Goal: Navigation & Orientation: Understand site structure

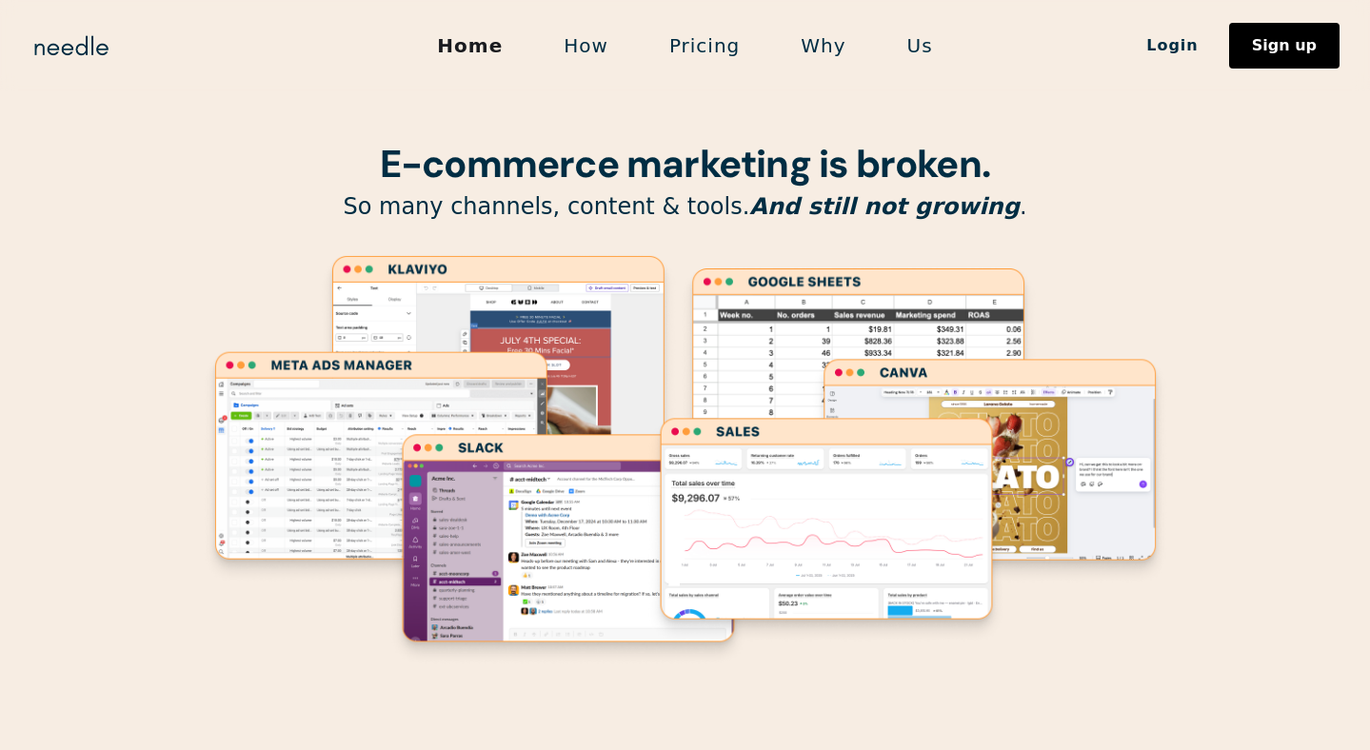
click at [806, 51] on link "Why" at bounding box center [823, 46] width 106 height 40
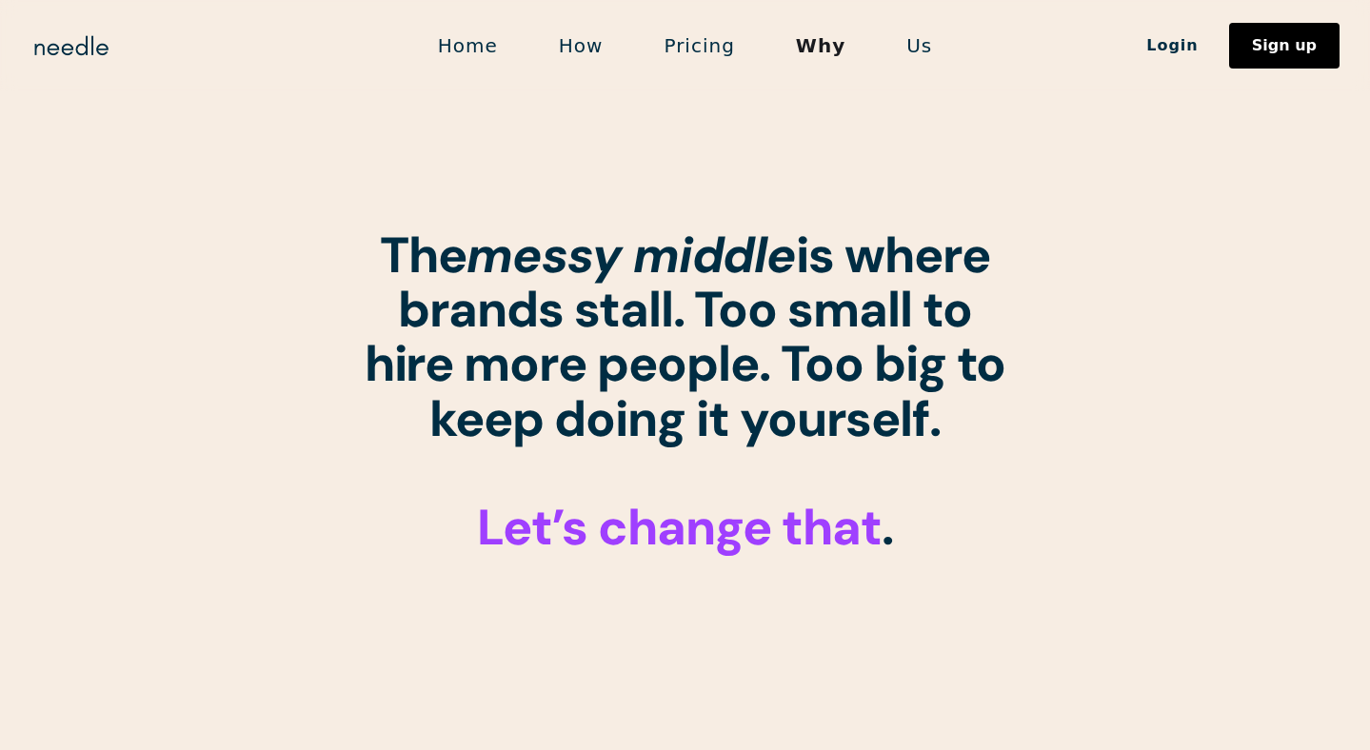
click at [463, 51] on link "Home" at bounding box center [467, 46] width 121 height 40
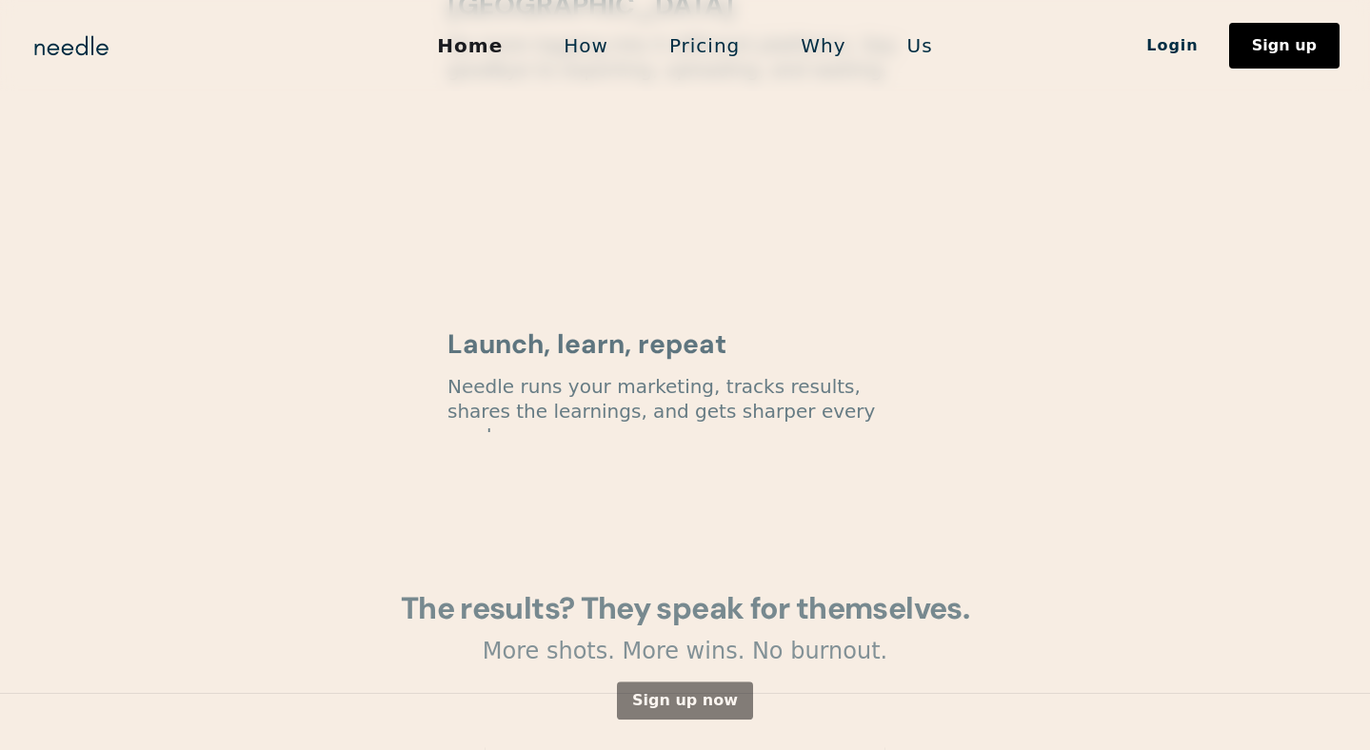
scroll to position [2739, 0]
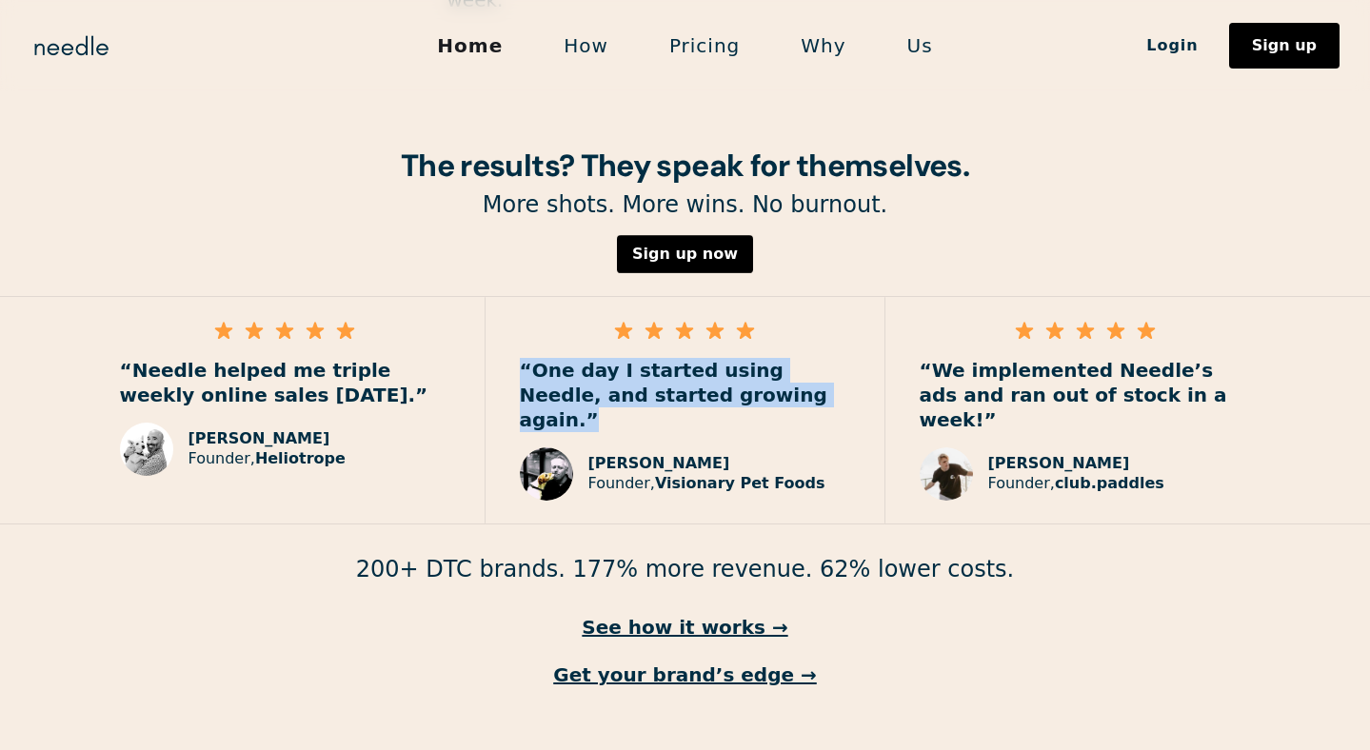
drag, startPoint x: 515, startPoint y: 317, endPoint x: 750, endPoint y: 347, distance: 237.0
click at [750, 347] on div "“One day I started using Needle, and started growing again.” Paul Raybould Foun…" at bounding box center [685, 410] width 400 height 227
click at [750, 358] on p "“One day I started using Needle, and started growing again.”" at bounding box center [685, 395] width 330 height 74
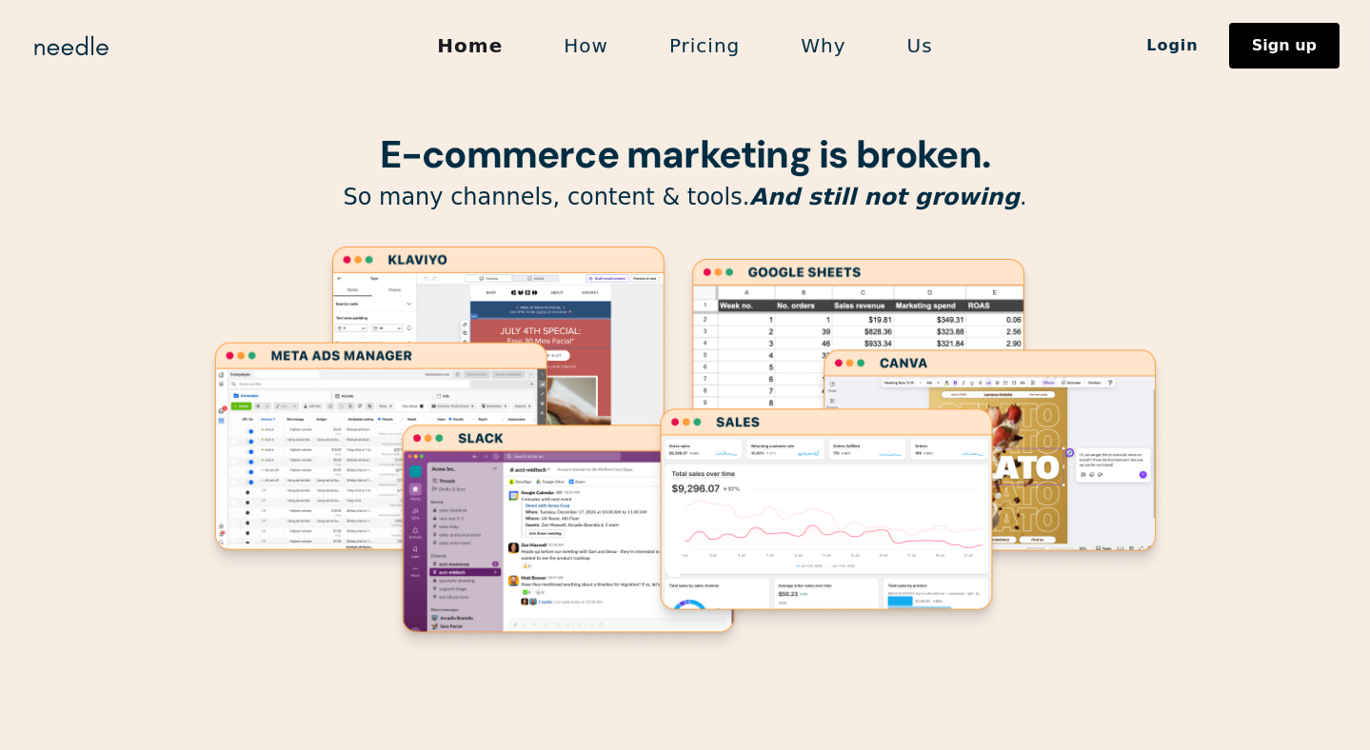
scroll to position [0, 0]
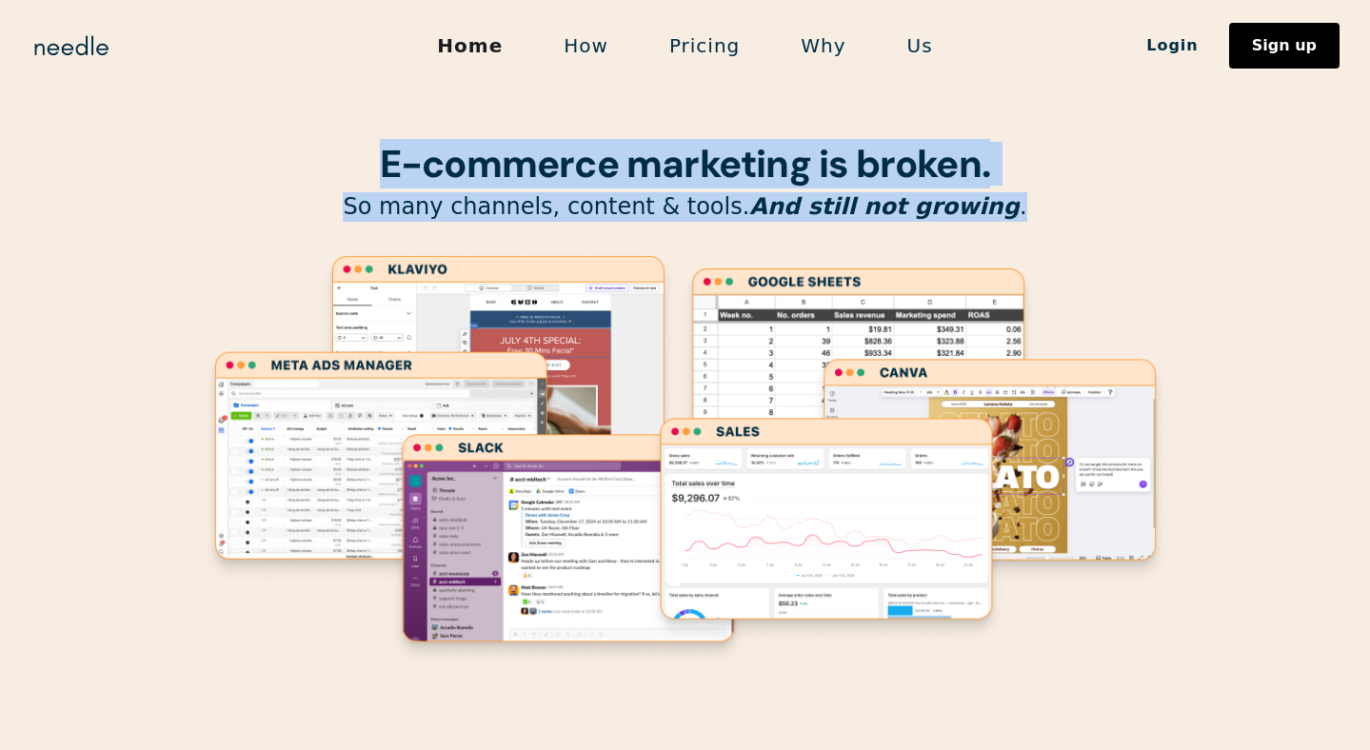
drag, startPoint x: 998, startPoint y: 205, endPoint x: 396, endPoint y: 140, distance: 605.9
click at [396, 140] on div "E-commerce marketing is broken. So many channels, content & tools. And still no…" at bounding box center [685, 376] width 971 height 753
click at [396, 140] on strong "E-commerce marketing is broken." at bounding box center [685, 163] width 610 height 49
drag, startPoint x: 980, startPoint y: 203, endPoint x: 365, endPoint y: 158, distance: 617.4
click at [365, 157] on div "E-commerce marketing is broken. So many channels, content & tools. And still no…" at bounding box center [685, 376] width 971 height 753
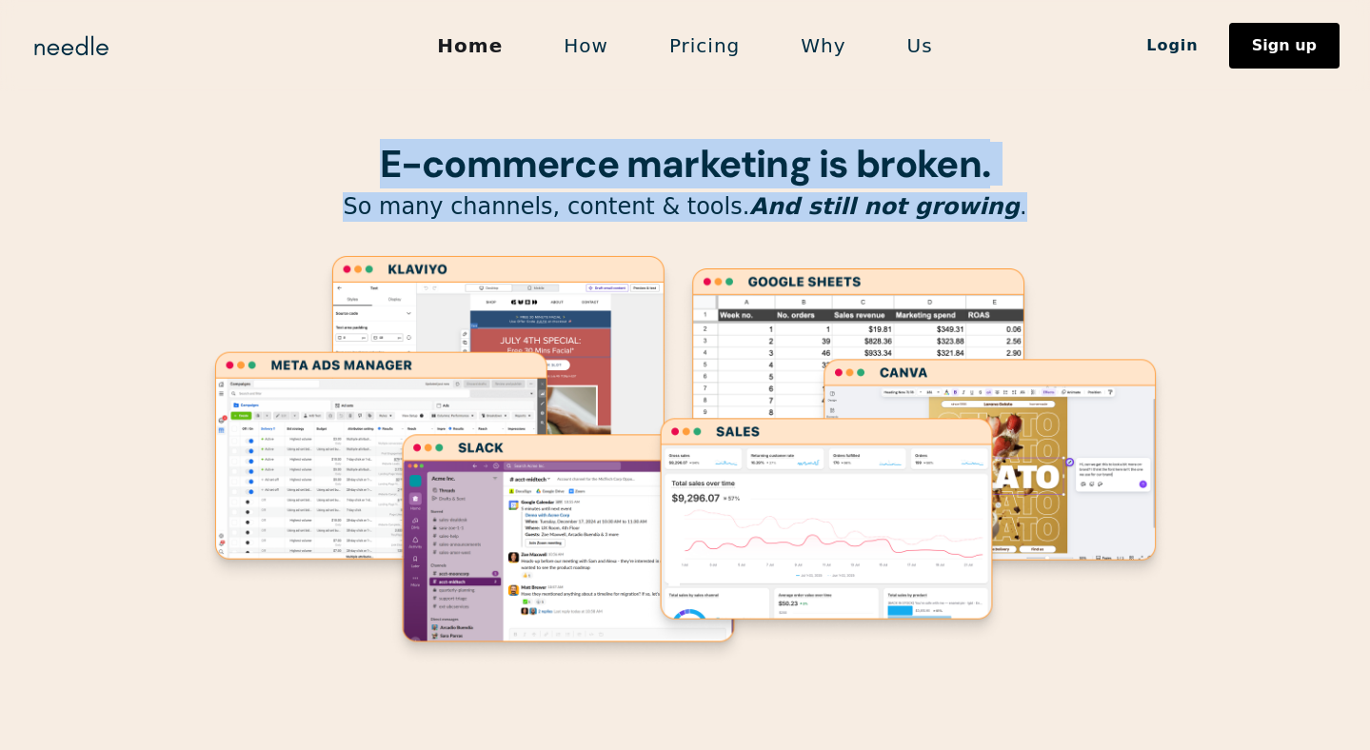
click at [365, 158] on h1 "E-commerce marketing is broken." at bounding box center [685, 164] width 971 height 42
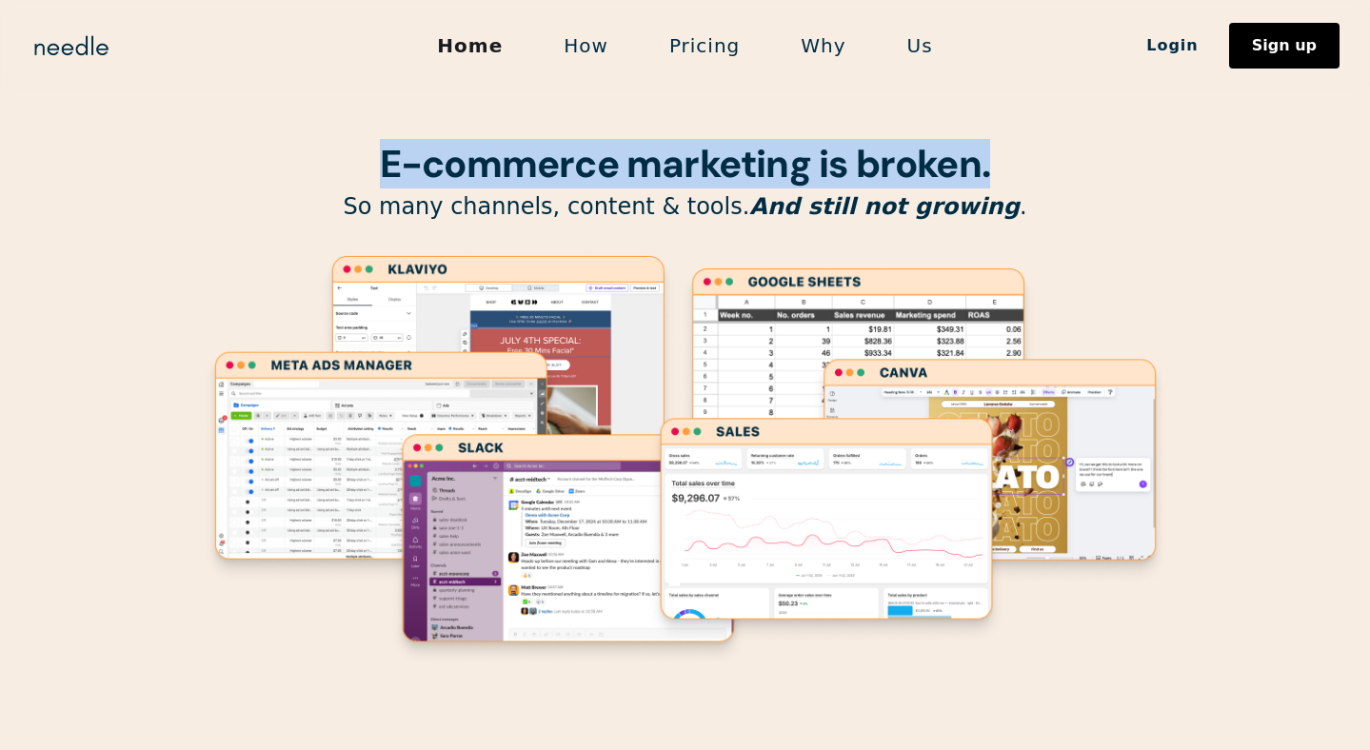
drag, startPoint x: 362, startPoint y: 158, endPoint x: 1021, endPoint y: 152, distance: 659.6
click at [1021, 152] on h1 "E-commerce marketing is broken." at bounding box center [685, 164] width 971 height 42
click at [967, 201] on p "So many channels, content & tools. And still not growing ." at bounding box center [685, 207] width 971 height 30
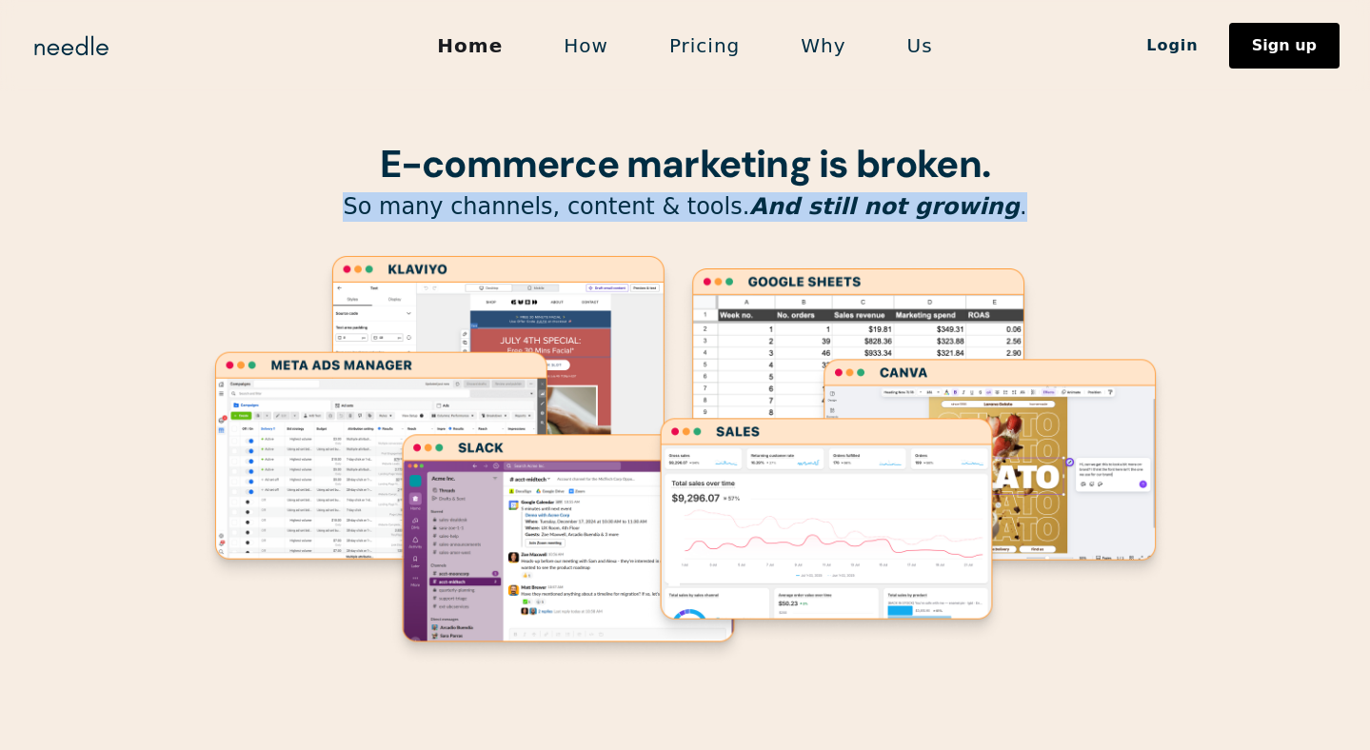
drag, startPoint x: 722, startPoint y: 172, endPoint x: 379, endPoint y: 210, distance: 345.7
click at [379, 210] on p "So many channels, content & tools. And still not growing ." at bounding box center [685, 207] width 971 height 30
click at [325, 258] on image "Lottie animation" at bounding box center [498, 367] width 362 height 230
drag, startPoint x: 357, startPoint y: 215, endPoint x: 989, endPoint y: 207, distance: 632.0
click at [989, 207] on p "So many channels, content & tools. And still not growing ." at bounding box center [685, 207] width 971 height 30
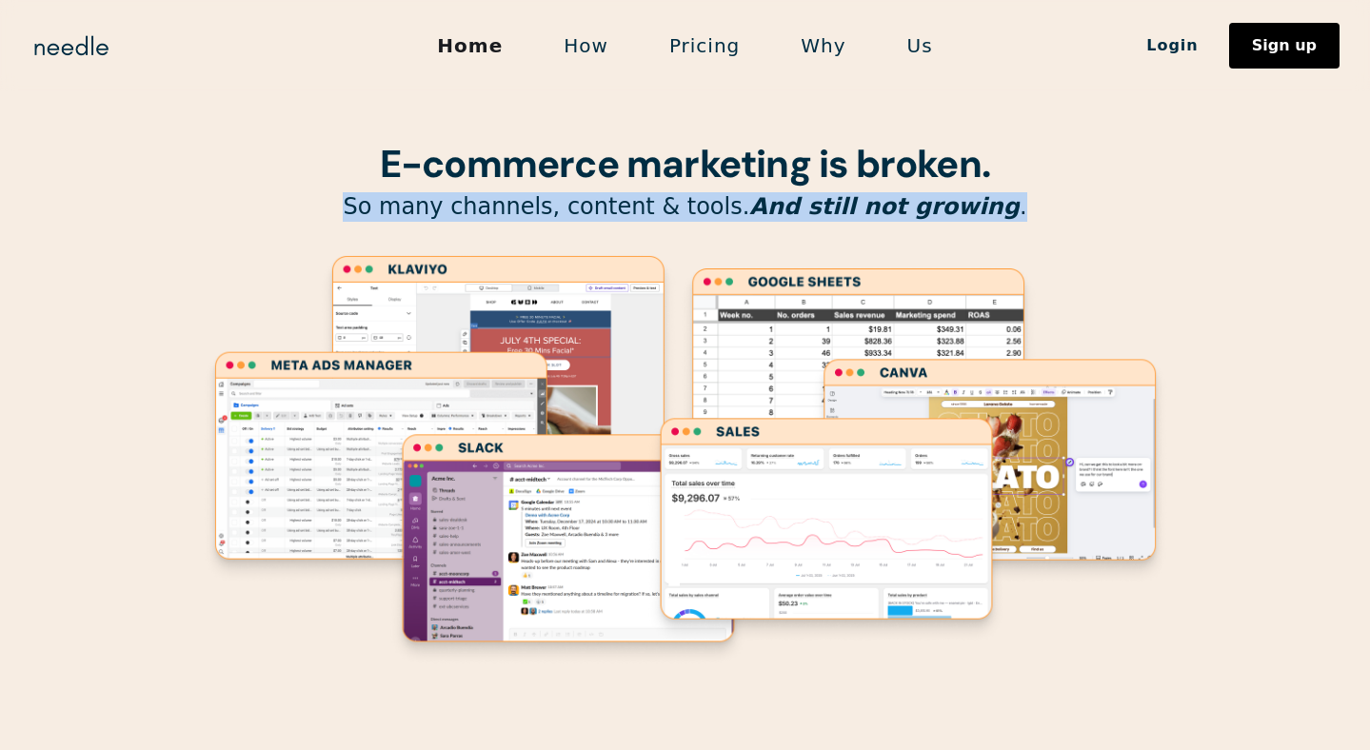
click at [989, 207] on p "So many channels, content & tools. And still not growing ." at bounding box center [685, 207] width 971 height 30
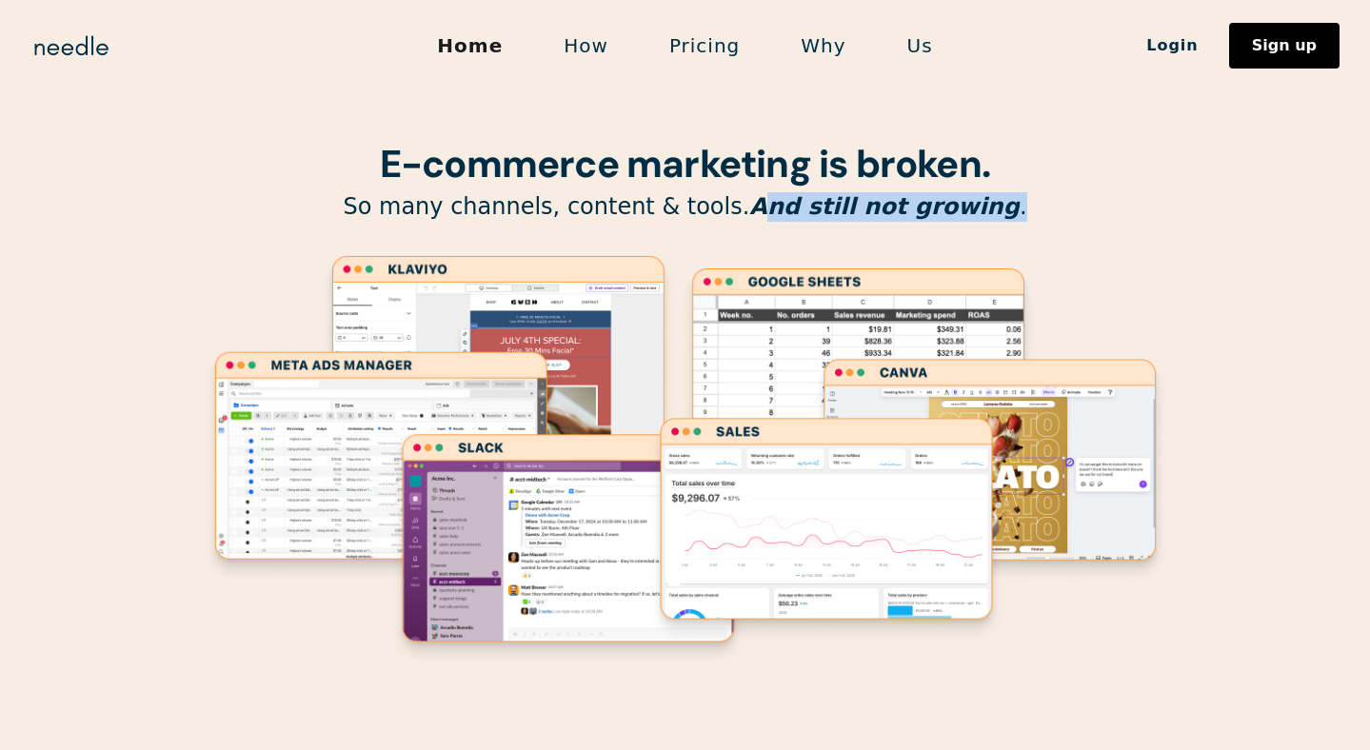
drag, startPoint x: 997, startPoint y: 221, endPoint x: 537, endPoint y: 187, distance: 461.8
click at [561, 181] on div "E-commerce marketing is broken. So many channels, content & tools. And still no…" at bounding box center [685, 376] width 971 height 753
click at [425, 301] on image "Lottie animation" at bounding box center [498, 367] width 362 height 230
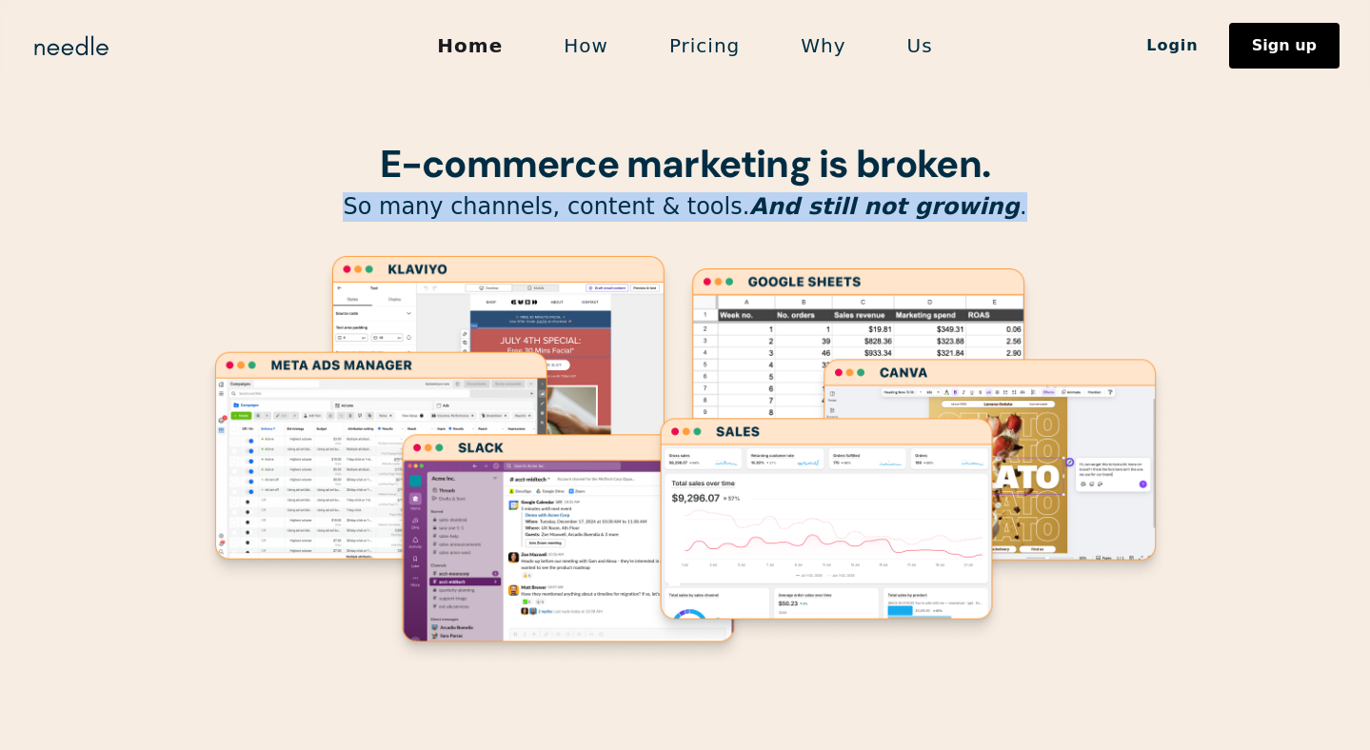
drag, startPoint x: 369, startPoint y: 203, endPoint x: 996, endPoint y: 200, distance: 627.2
click at [997, 201] on p "So many channels, content & tools. And still not growing ." at bounding box center [685, 207] width 971 height 30
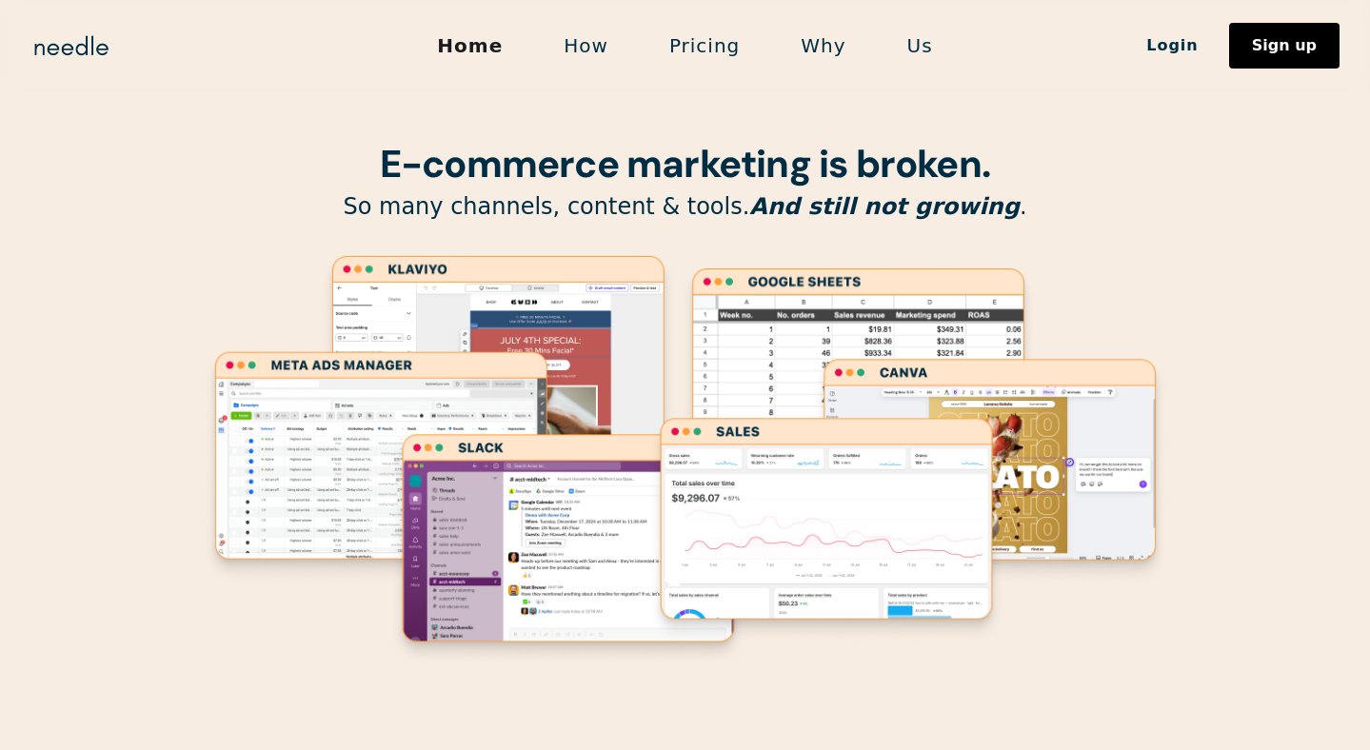
click at [385, 200] on p "So many channels, content & tools. And still not growing ." at bounding box center [685, 207] width 971 height 30
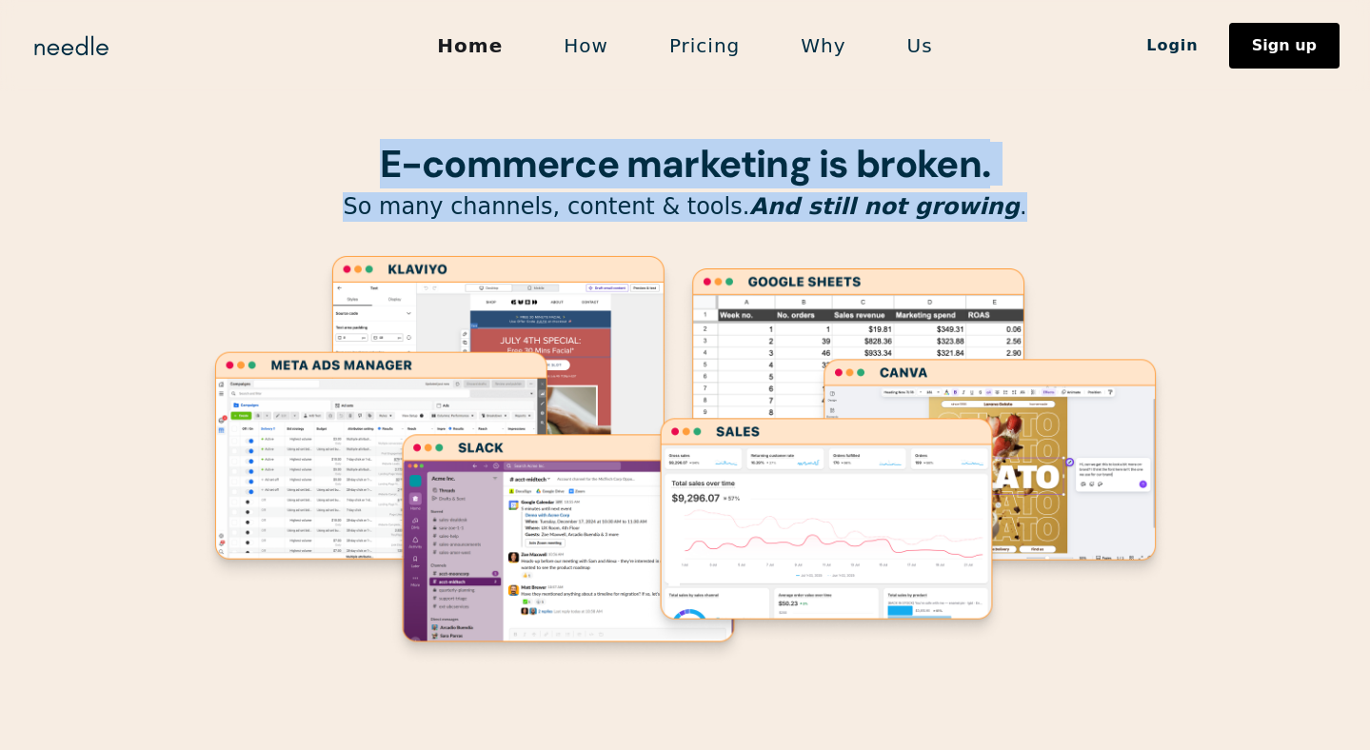
drag, startPoint x: 378, startPoint y: 159, endPoint x: 996, endPoint y: 201, distance: 619.1
click at [996, 201] on div "E-commerce marketing is broken. So many channels, content & tools. And still no…" at bounding box center [685, 376] width 971 height 753
click at [996, 201] on p "So many channels, content & tools. And still not growing ." at bounding box center [685, 207] width 971 height 30
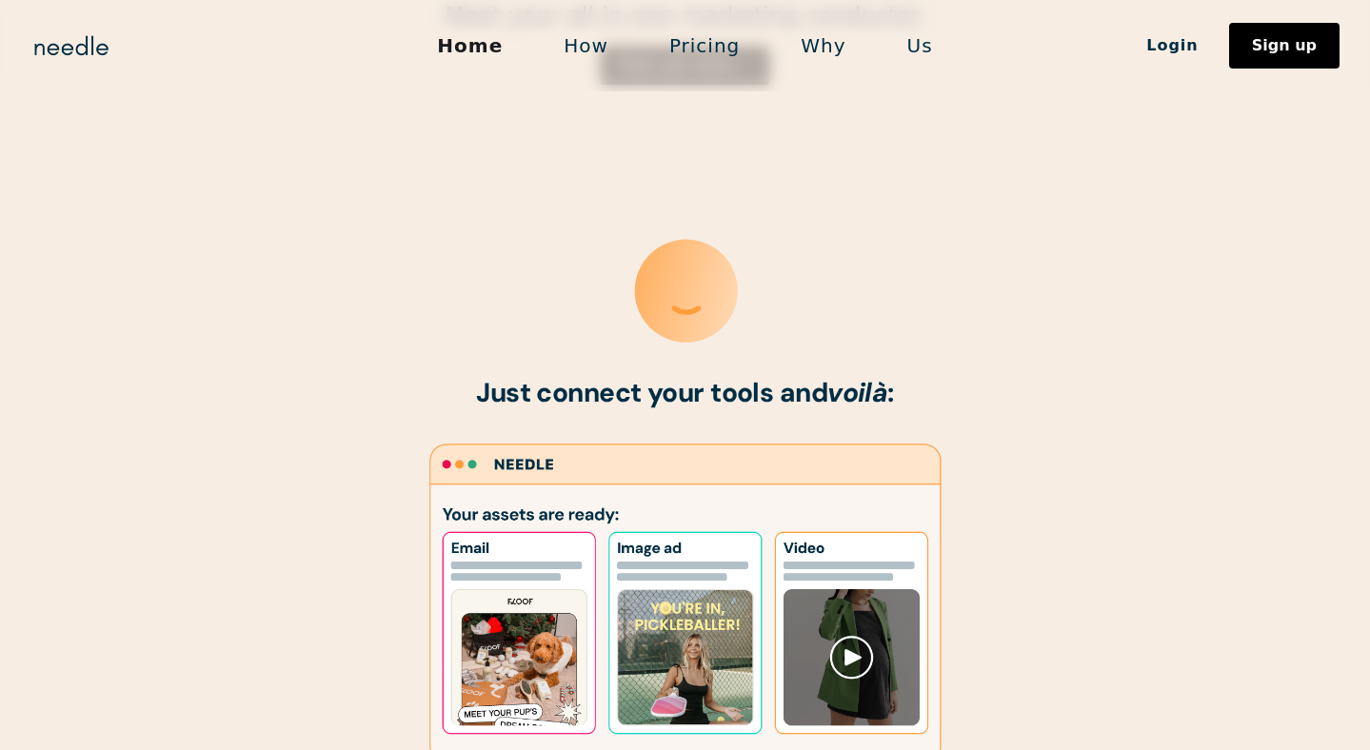
scroll to position [435, 0]
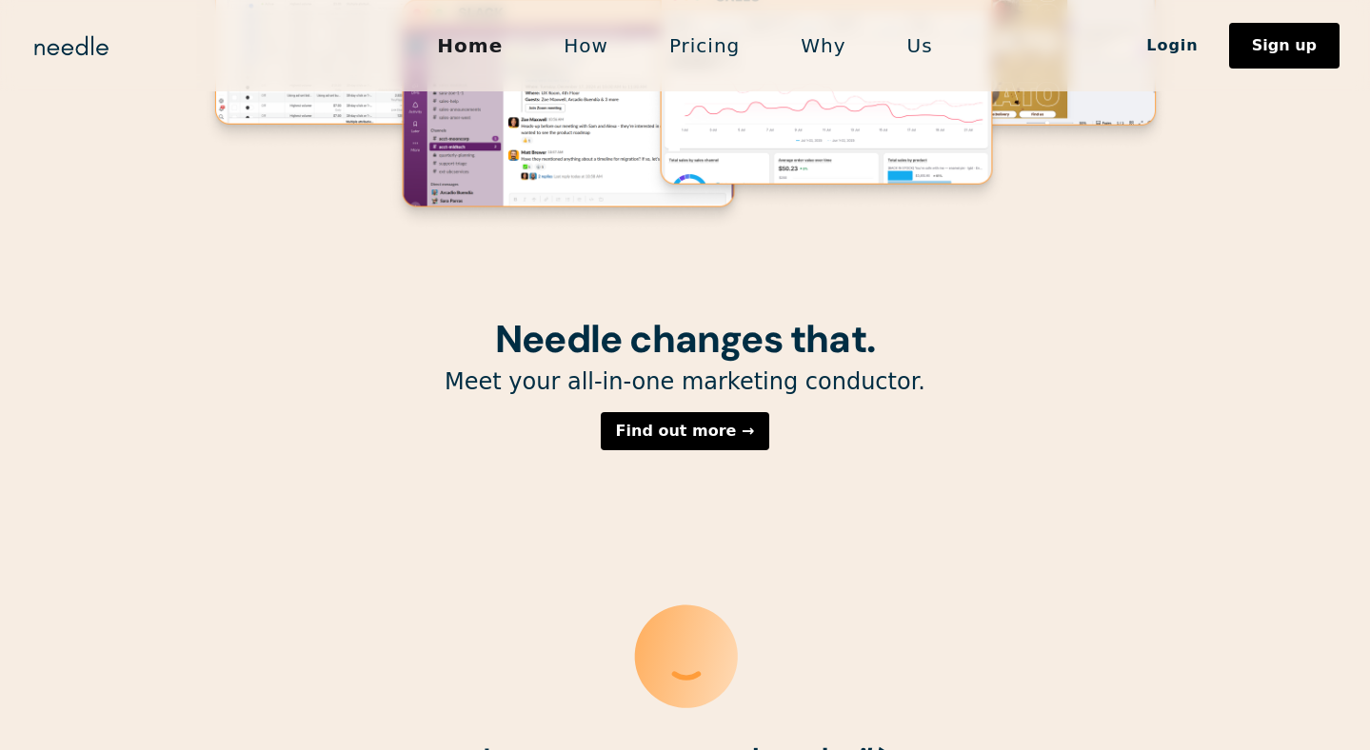
click at [905, 37] on link "Us" at bounding box center [920, 46] width 87 height 40
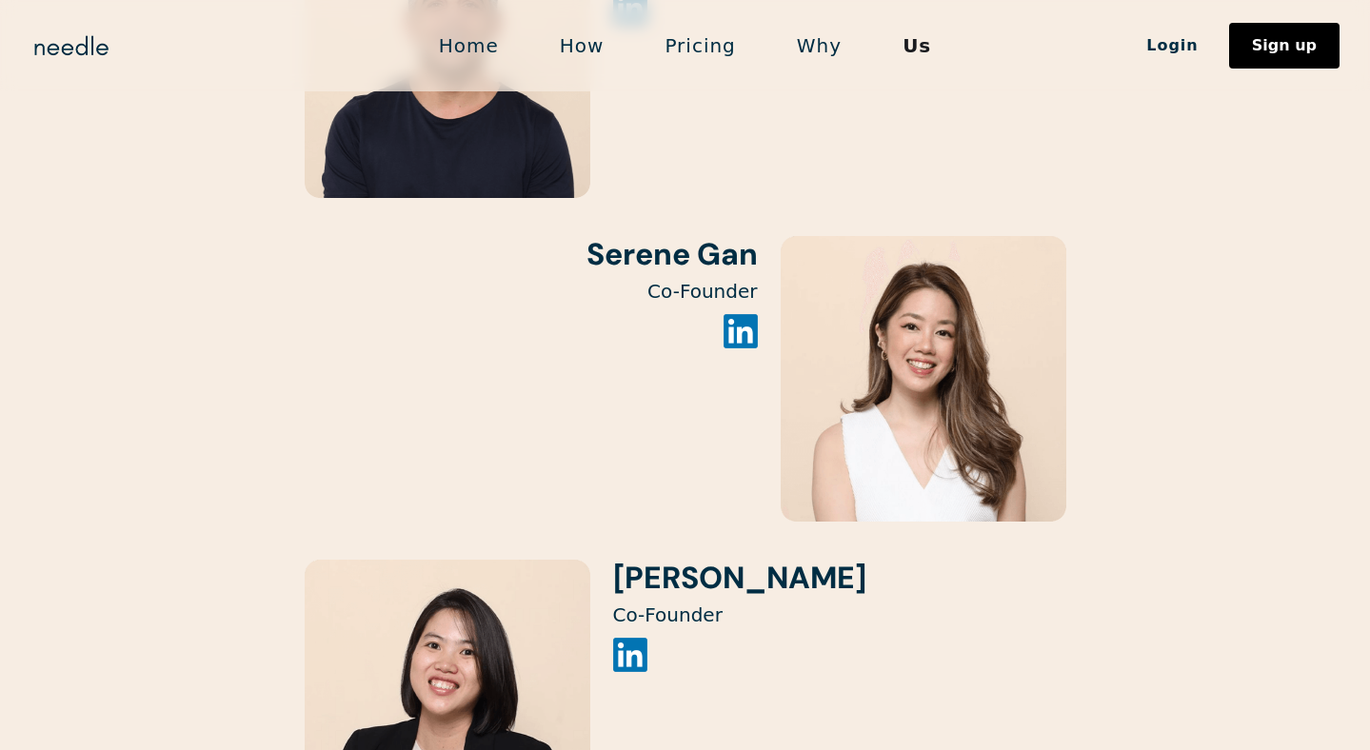
scroll to position [1833, 0]
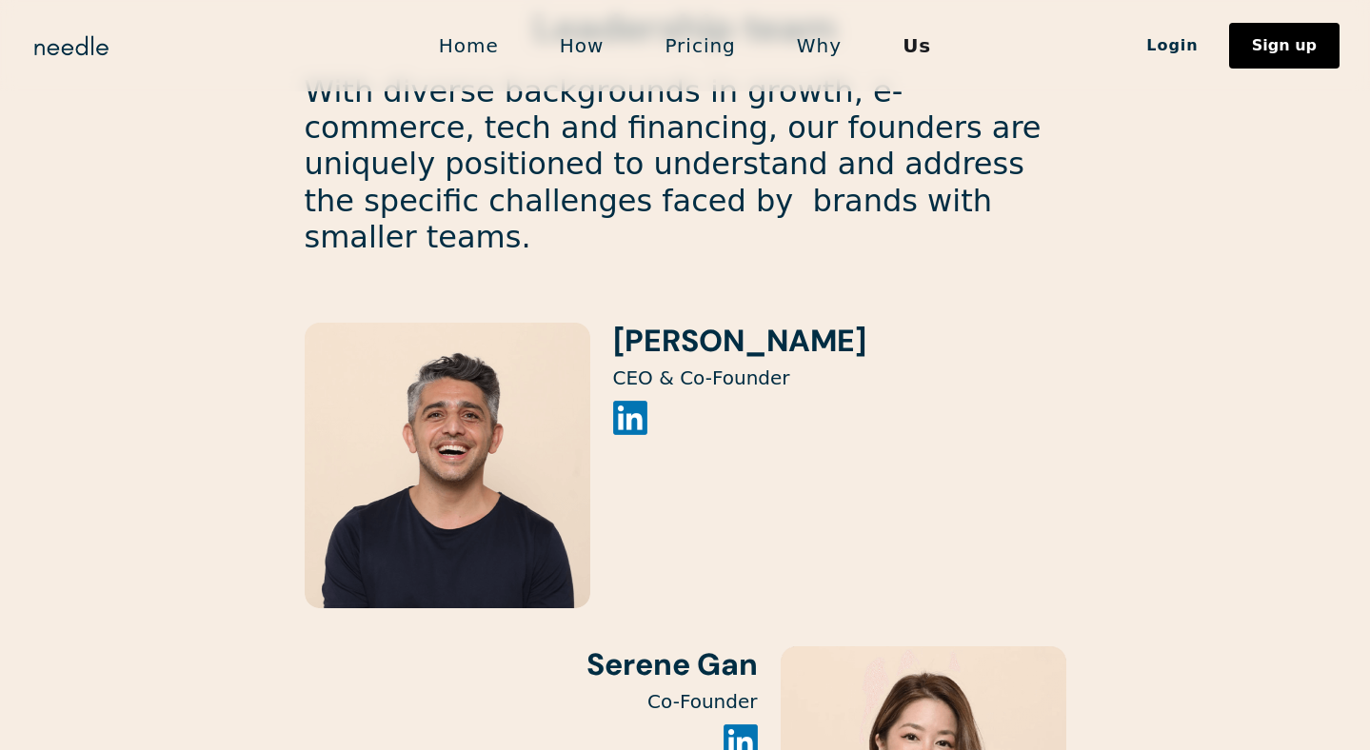
click at [457, 47] on link "Home" at bounding box center [468, 46] width 121 height 40
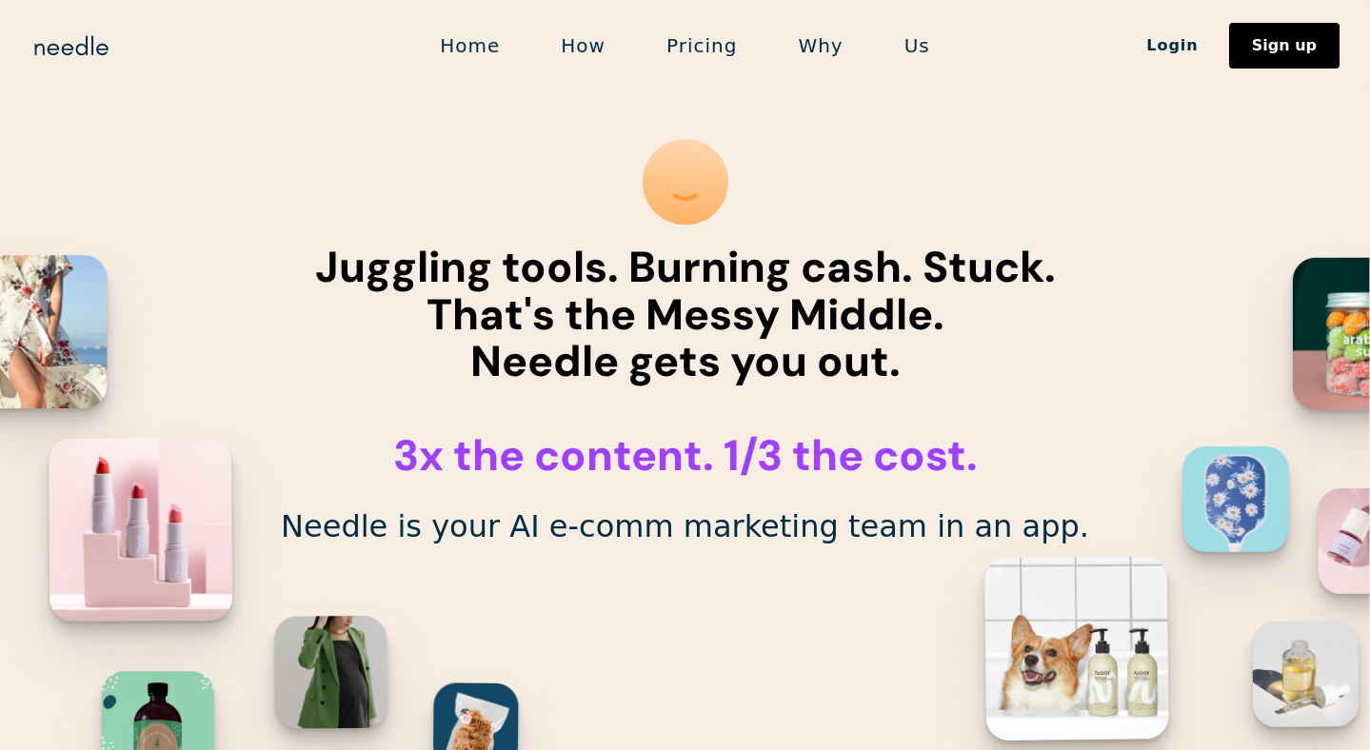
click at [479, 50] on link "Home" at bounding box center [469, 46] width 121 height 40
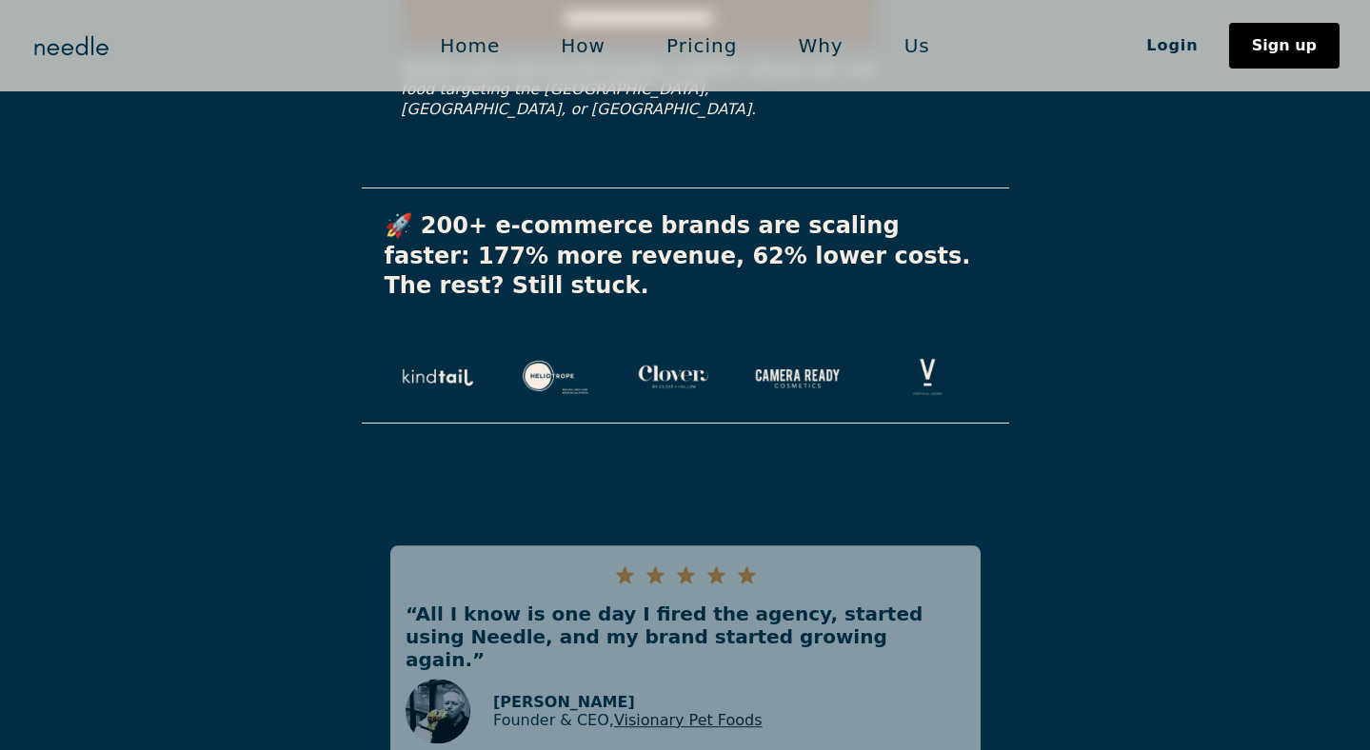
scroll to position [4283, 0]
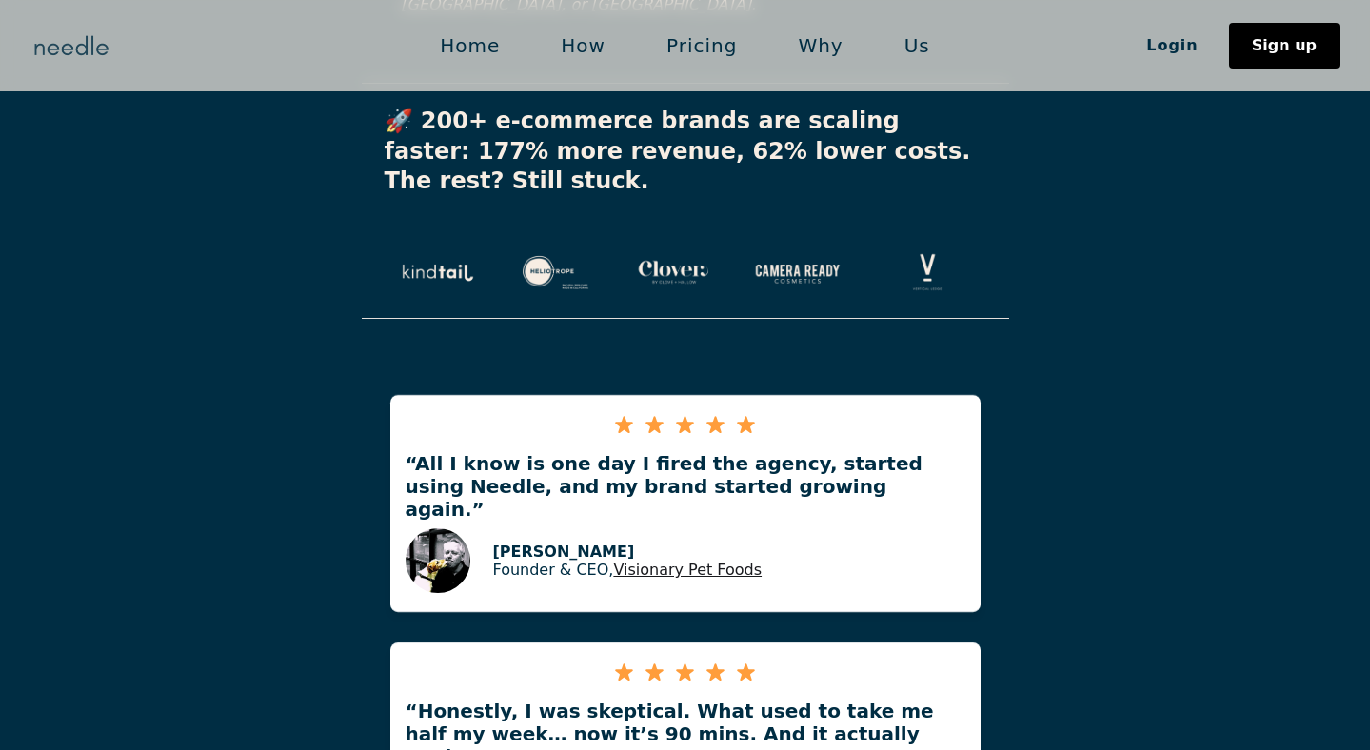
click at [84, 59] on img "home" at bounding box center [71, 45] width 82 height 30
